Goal: Navigation & Orientation: Find specific page/section

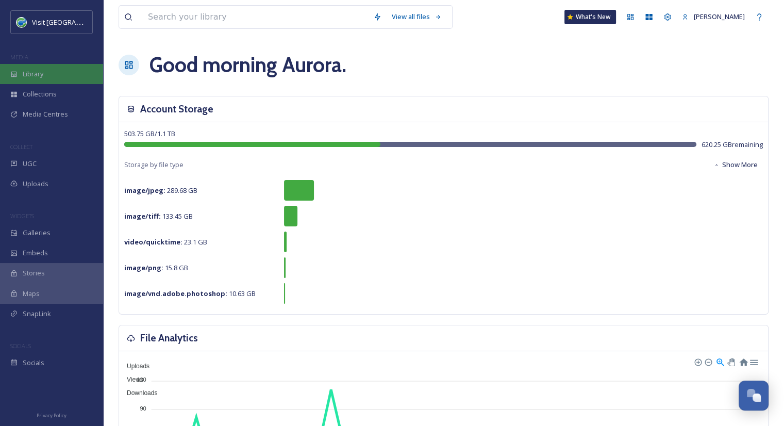
click at [37, 69] on span "Library" at bounding box center [33, 74] width 21 height 10
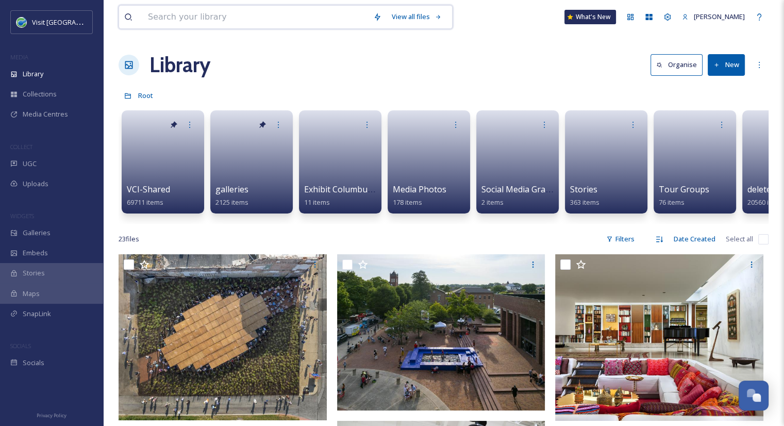
click at [295, 11] on input at bounding box center [255, 17] width 225 height 23
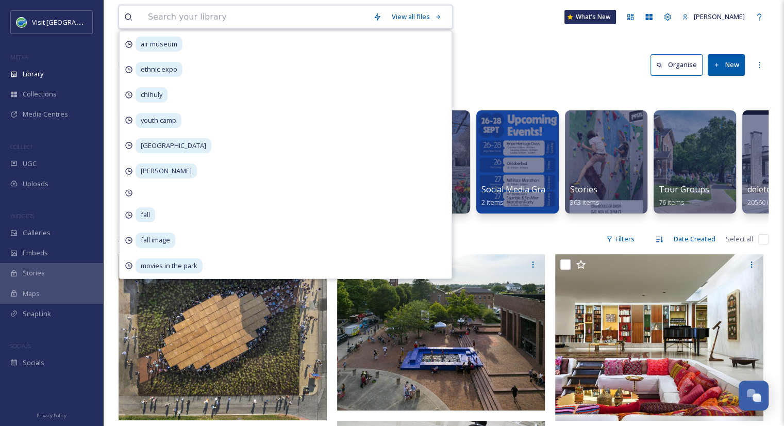
type input "v"
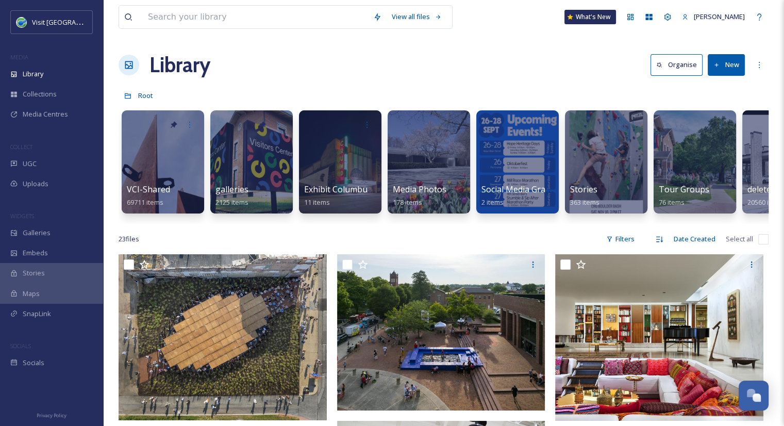
click at [516, 58] on div "Library Organise New" at bounding box center [444, 65] width 650 height 31
click at [161, 158] on div at bounding box center [163, 161] width 84 height 105
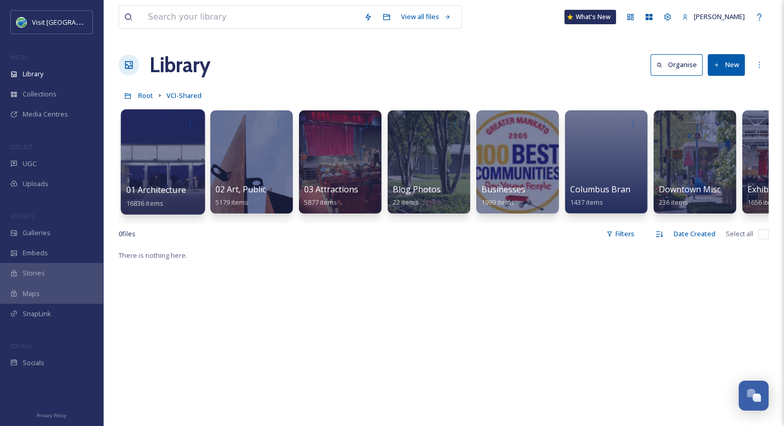
click at [174, 182] on div at bounding box center [163, 161] width 84 height 105
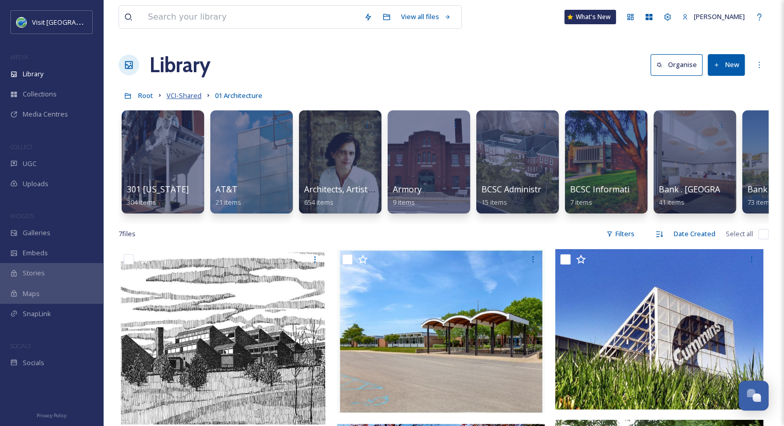
click at [194, 97] on span "VCI-Shared" at bounding box center [184, 95] width 35 height 9
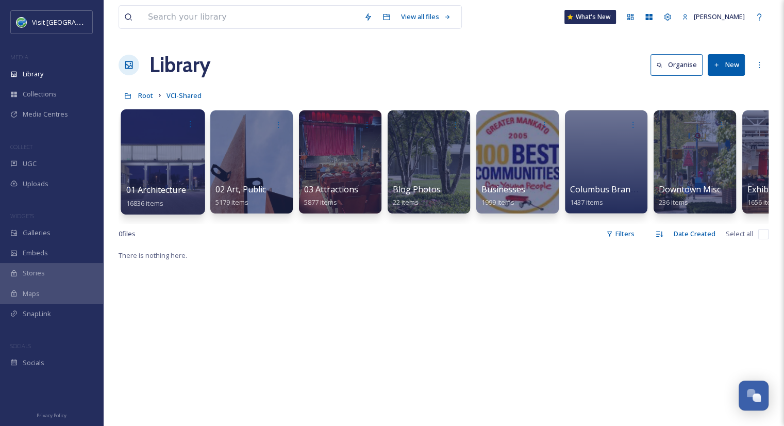
click at [167, 192] on span "01 Architecture" at bounding box center [156, 189] width 60 height 11
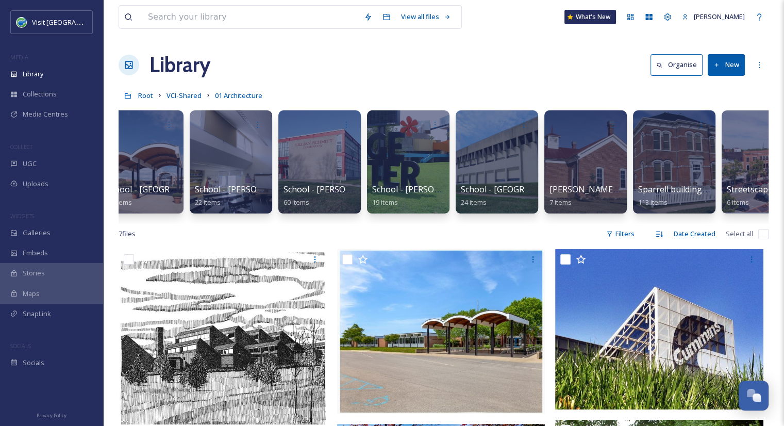
scroll to position [0, 10613]
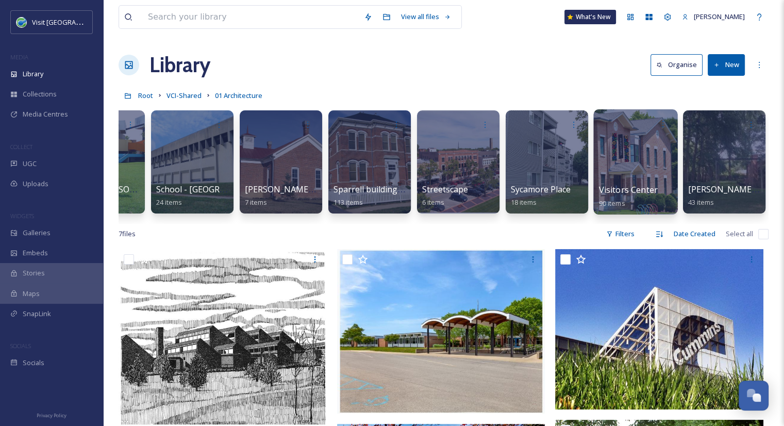
click at [639, 195] on span "Visitors Center" at bounding box center [628, 189] width 59 height 11
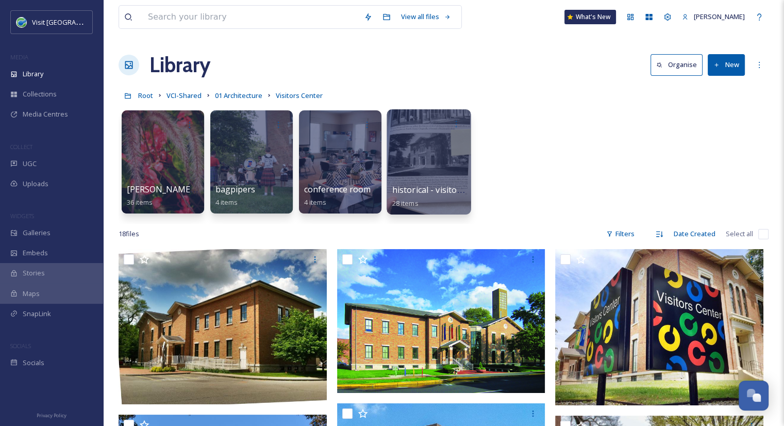
click at [401, 193] on span "historical - visitors center" at bounding box center [442, 189] width 100 height 11
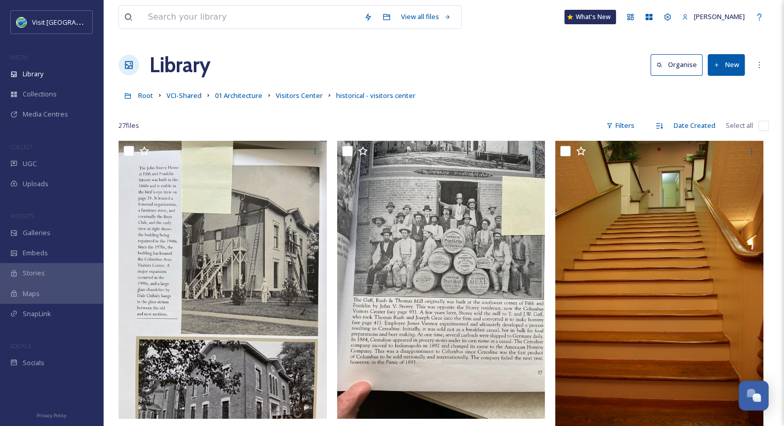
click at [286, 101] on link "Visitors Center" at bounding box center [299, 95] width 47 height 12
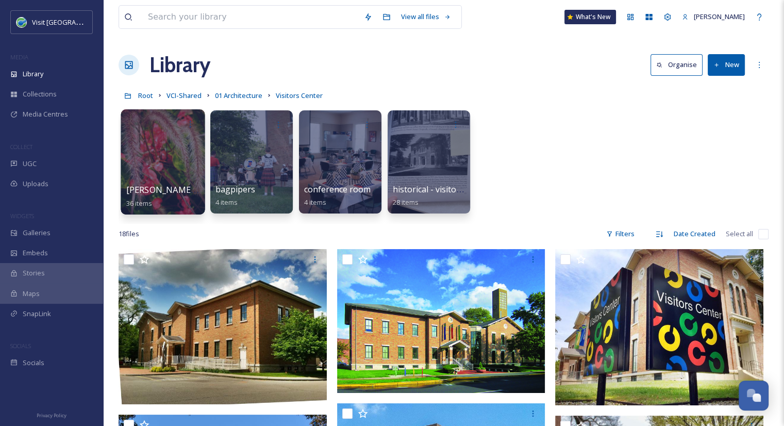
click at [190, 191] on span "Becky Church flowers" at bounding box center [175, 189] width 98 height 11
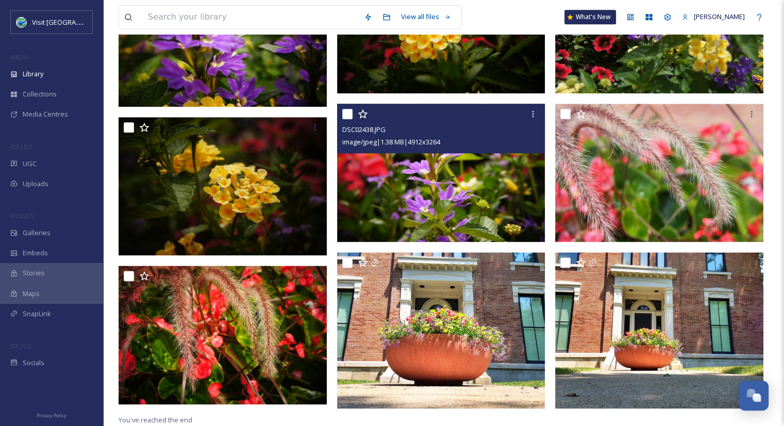
scroll to position [1322, 0]
